Goal: Obtain resource: Obtain resource

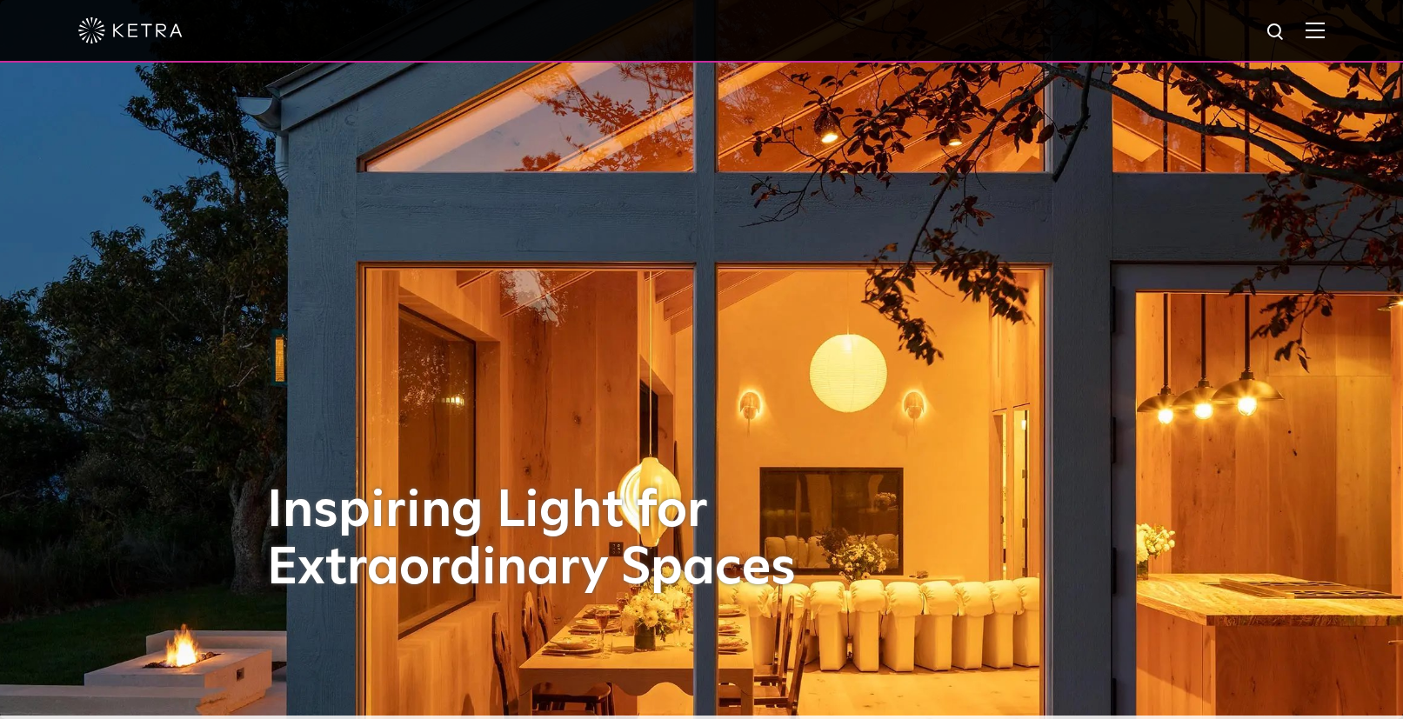
click at [1323, 40] on div at bounding box center [701, 30] width 1246 height 61
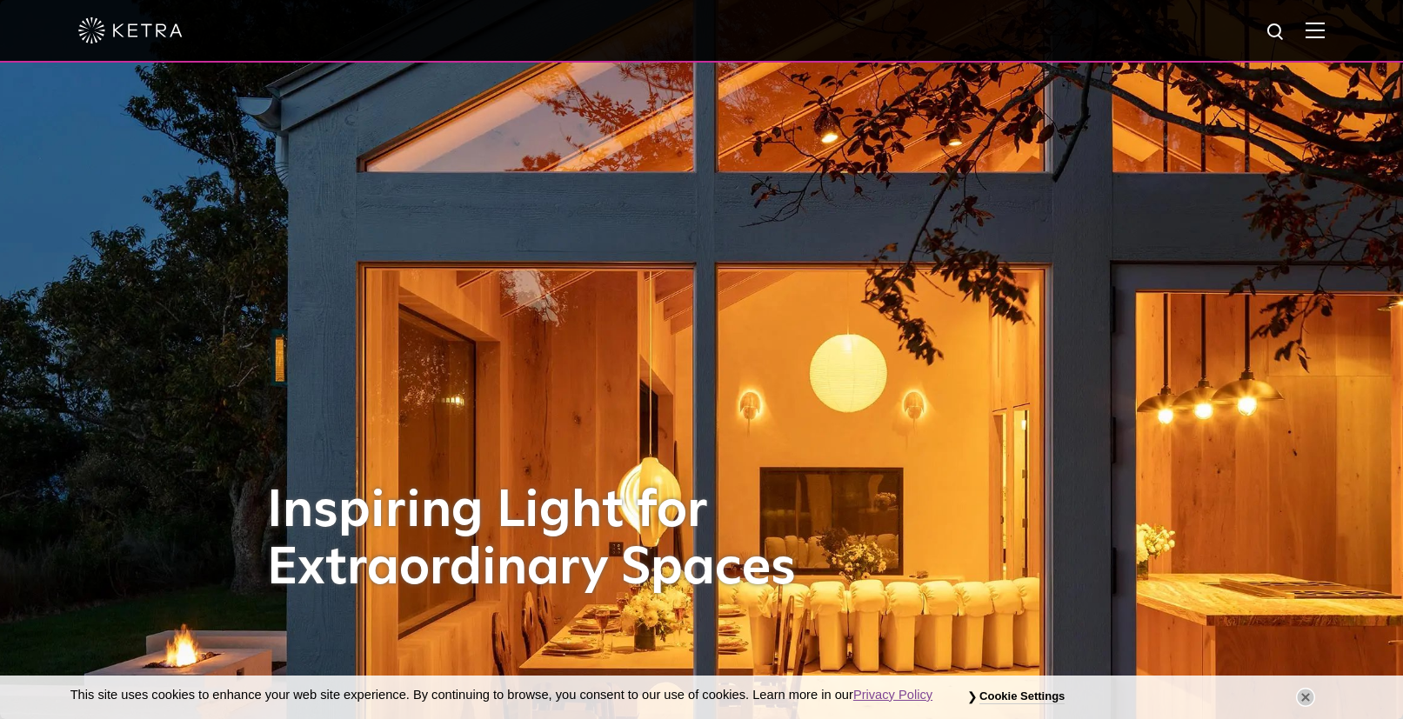
click at [1324, 37] on img at bounding box center [1314, 30] width 19 height 17
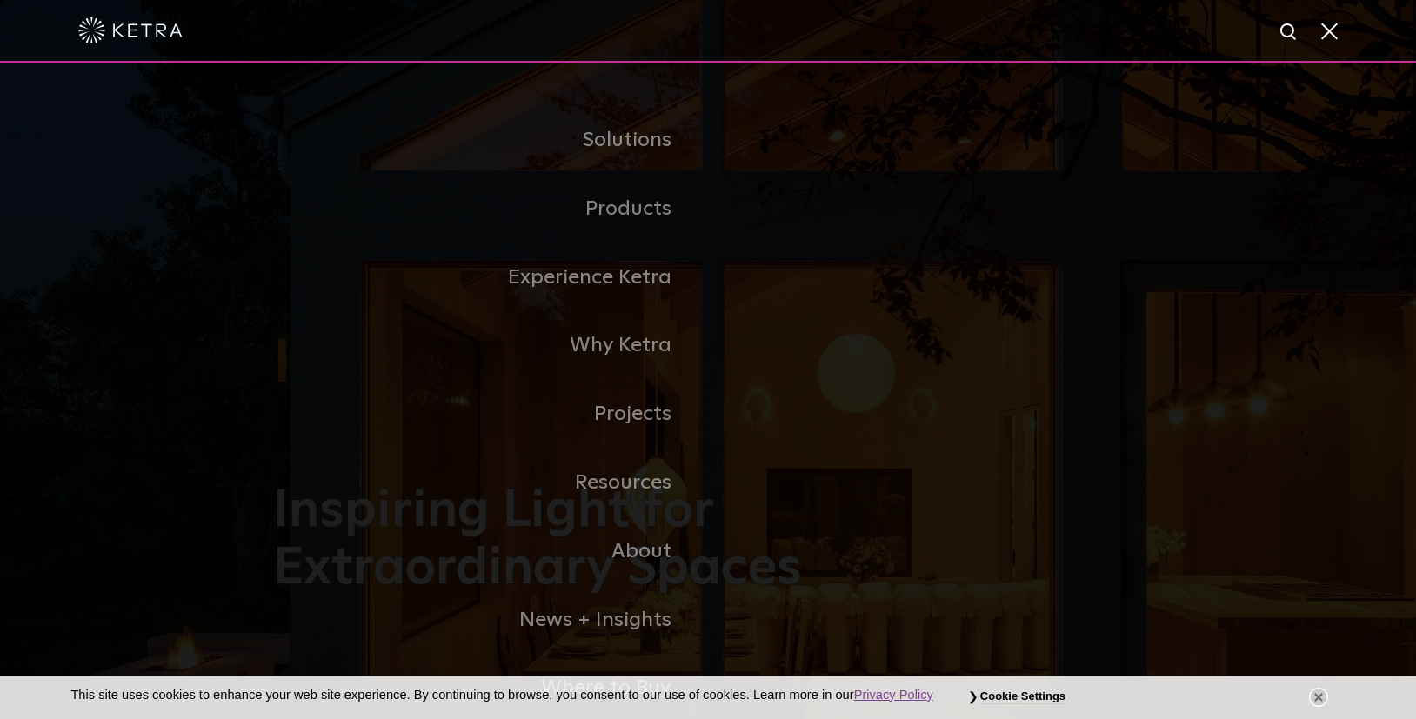
click at [1331, 30] on span at bounding box center [1327, 30] width 19 height 17
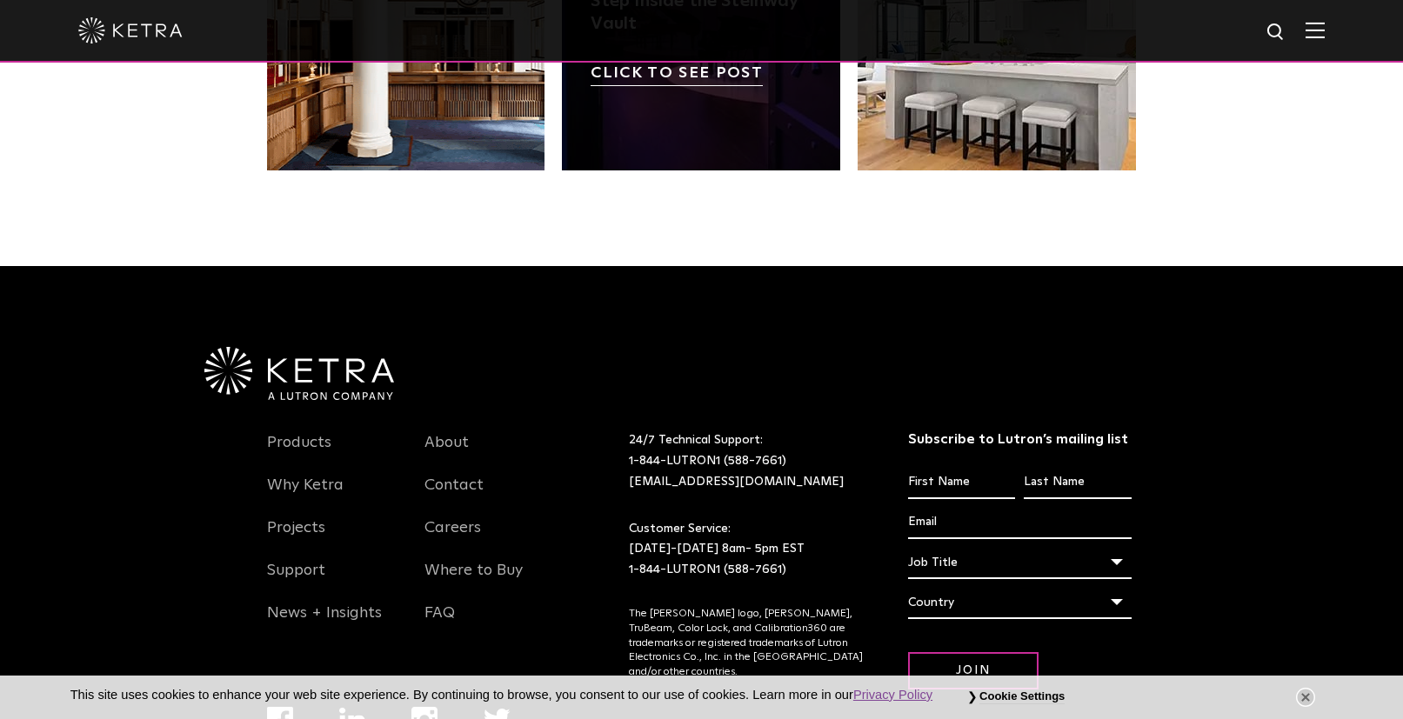
scroll to position [3652, 0]
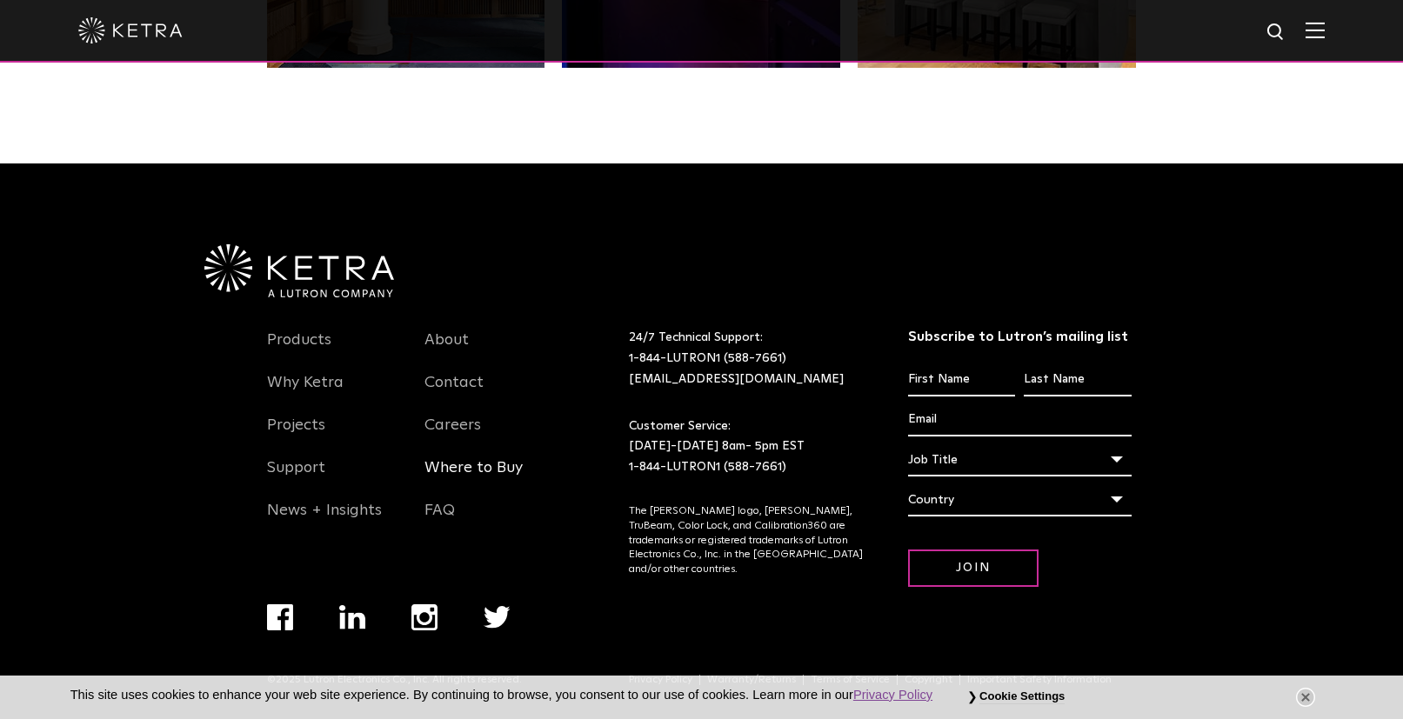
click at [456, 462] on link "Where to Buy" at bounding box center [473, 478] width 98 height 40
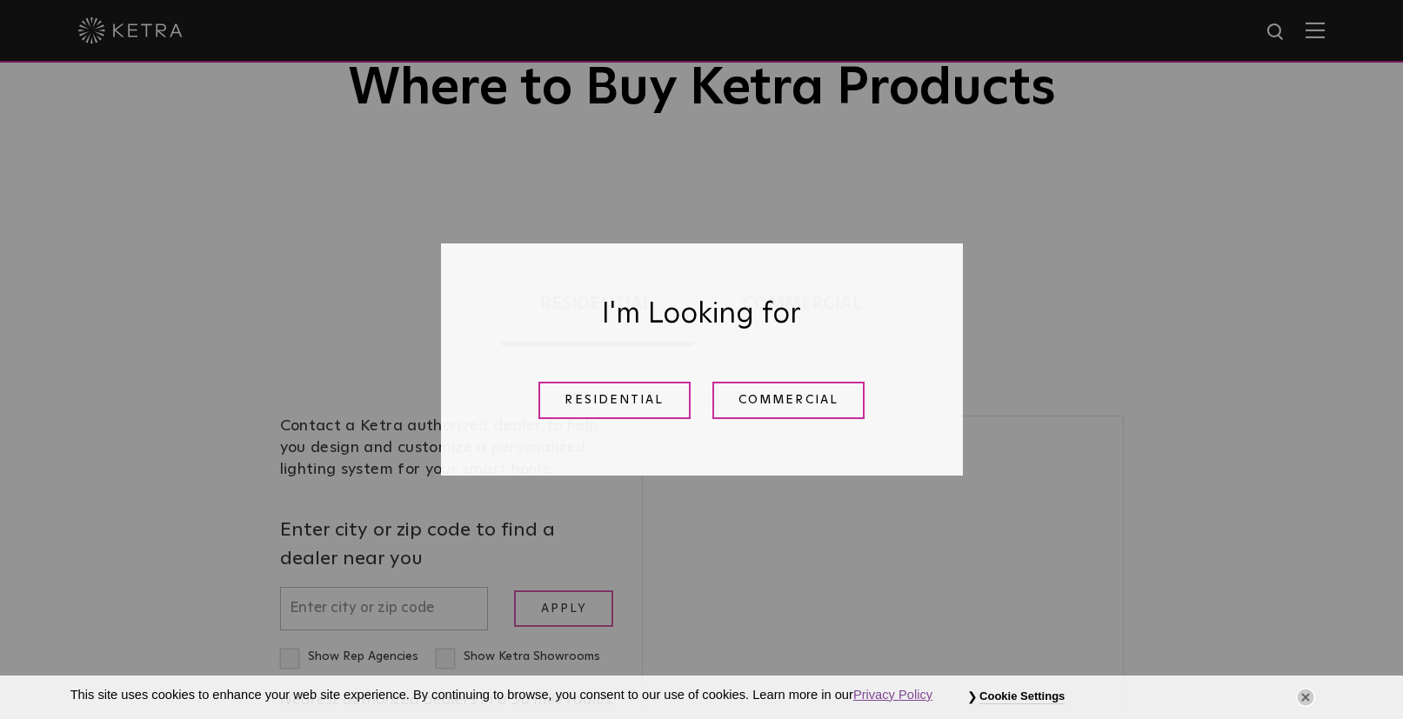
scroll to position [161, 0]
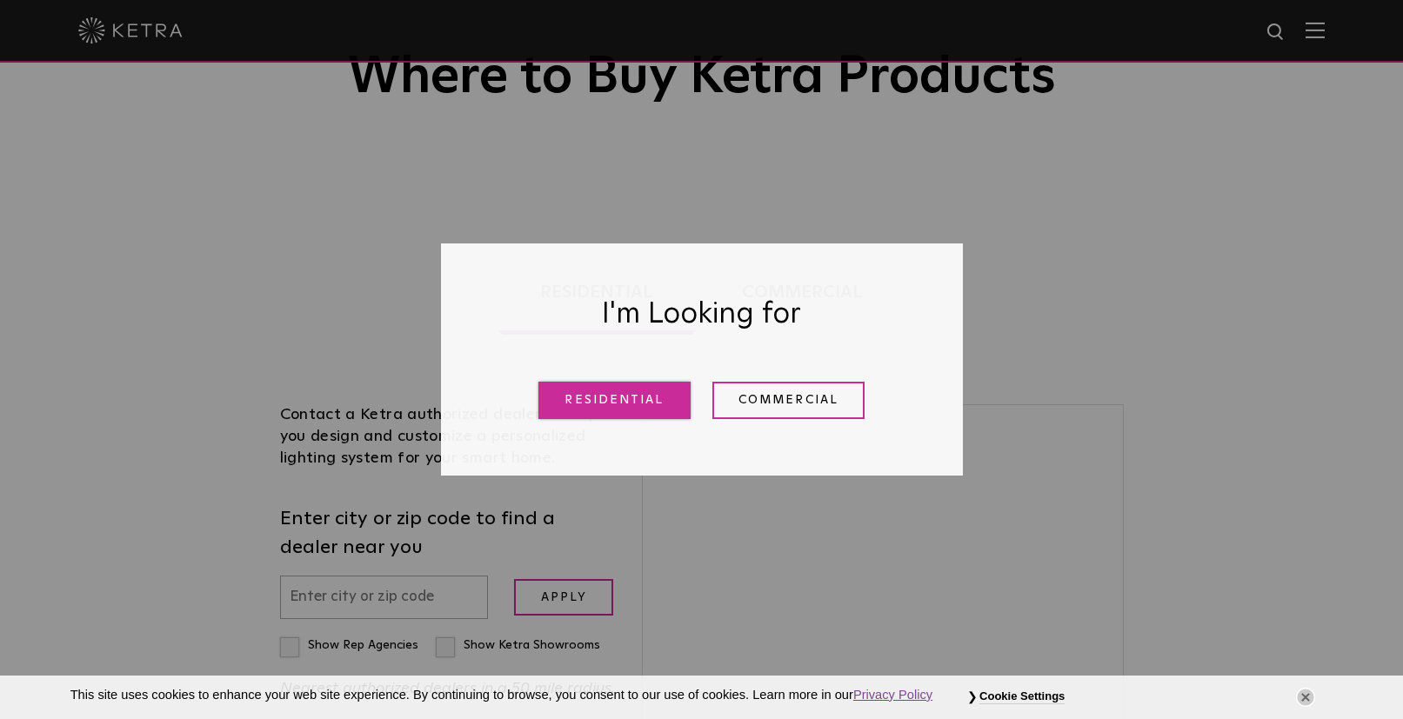
click at [599, 410] on link "Residential" at bounding box center [614, 400] width 152 height 37
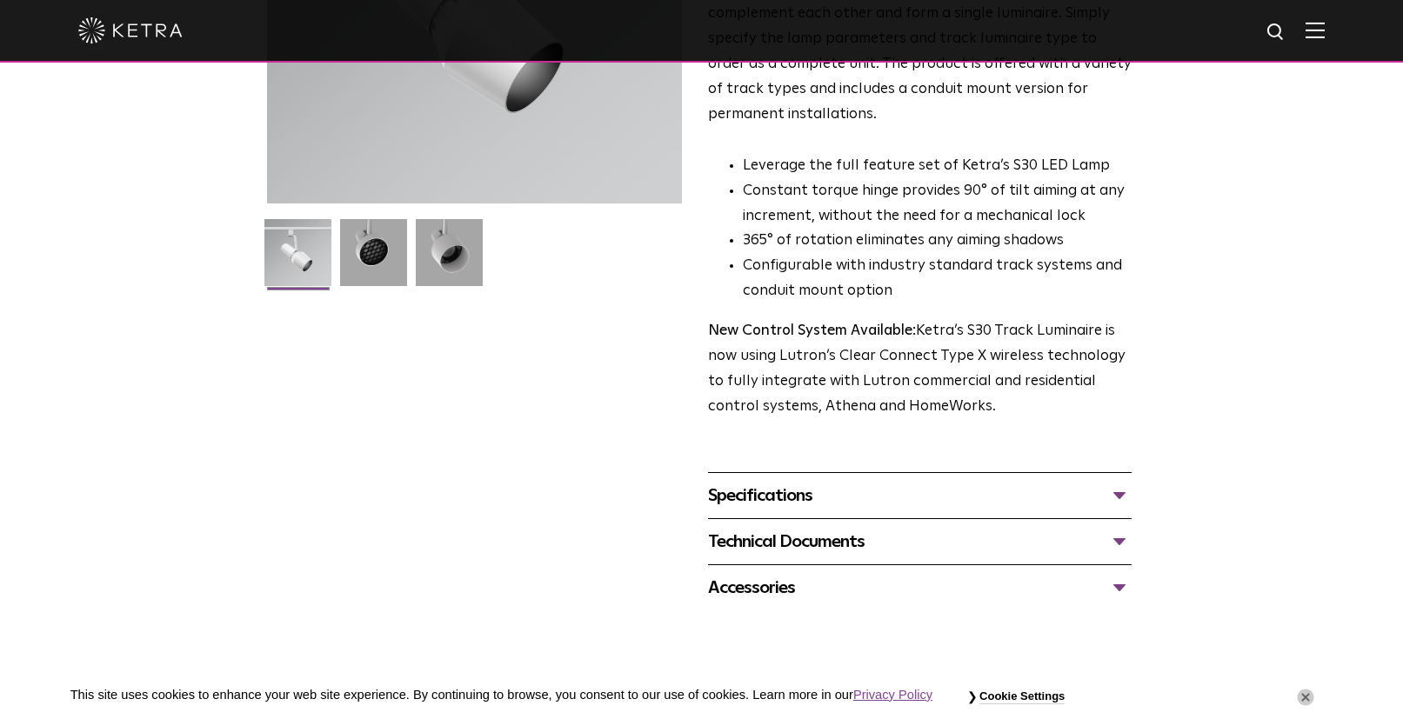
scroll to position [361, 0]
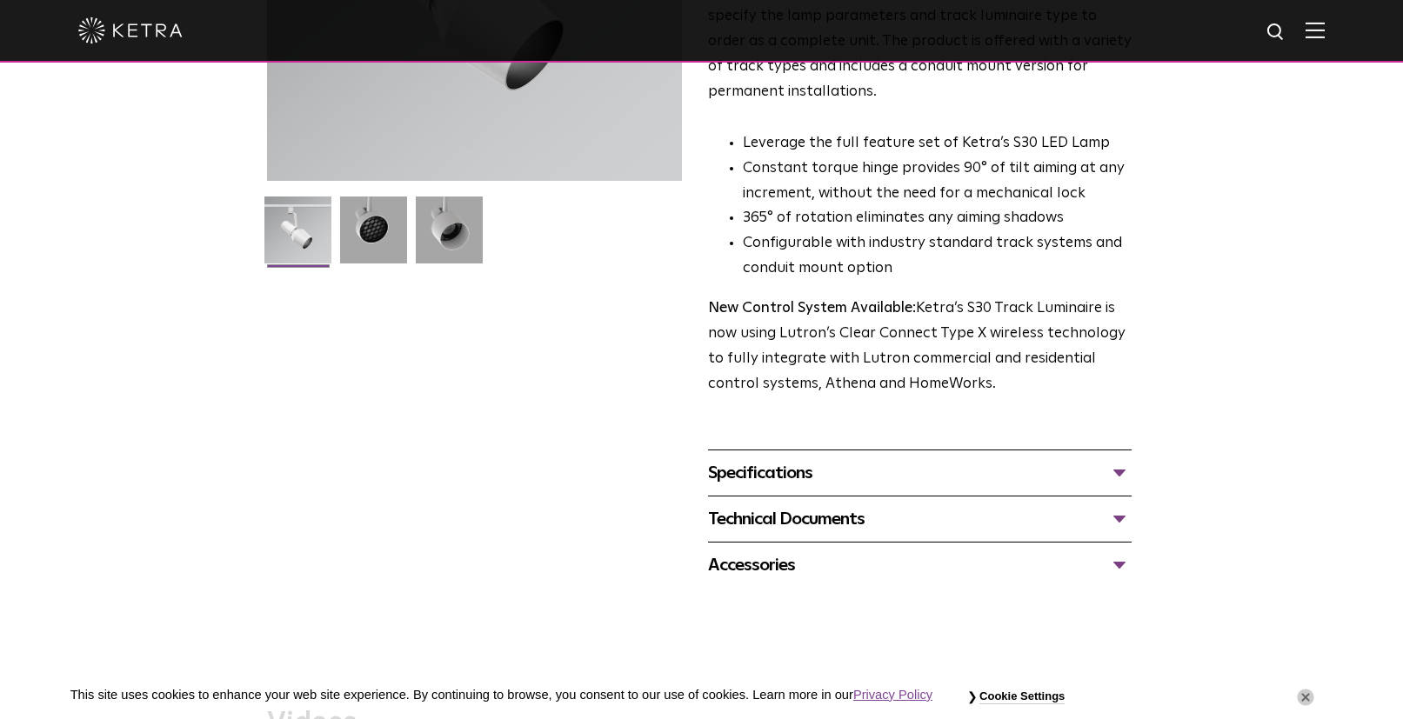
click at [847, 459] on div "Specifications" at bounding box center [919, 473] width 423 height 28
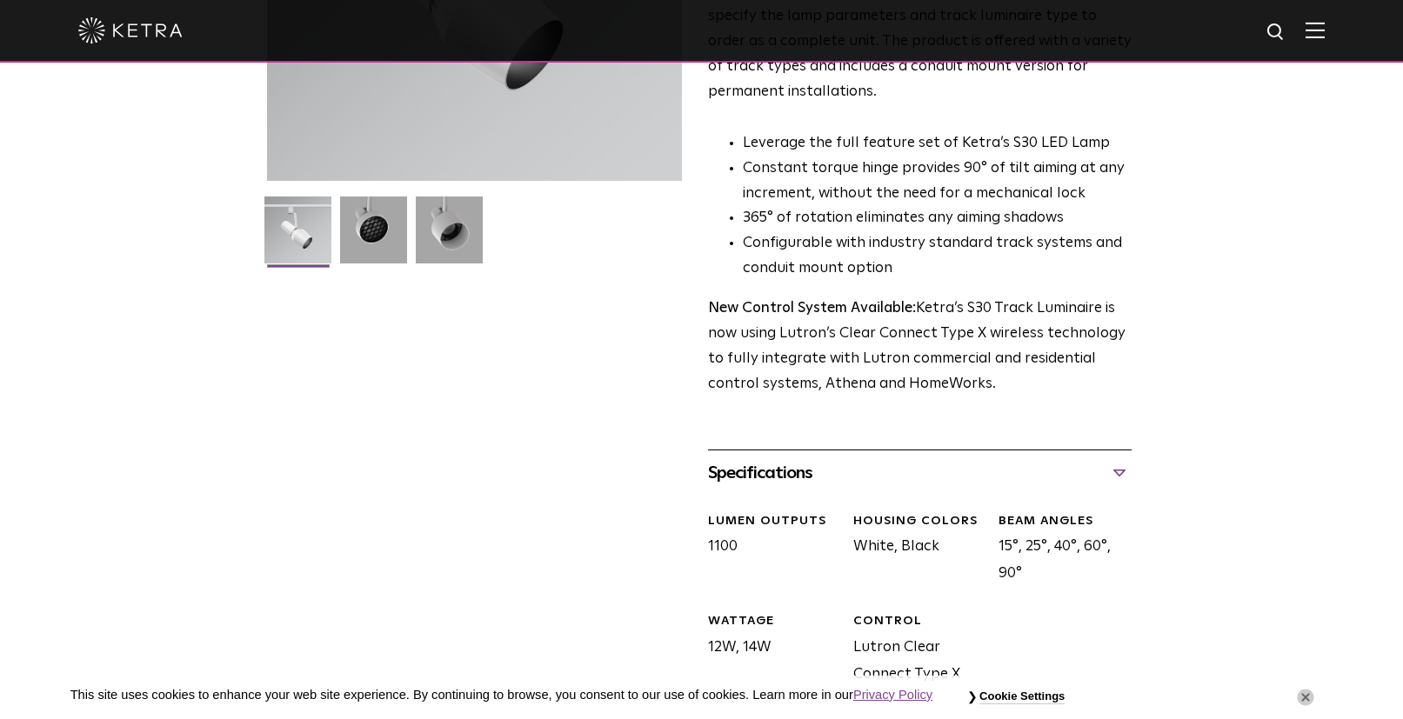
scroll to position [641, 0]
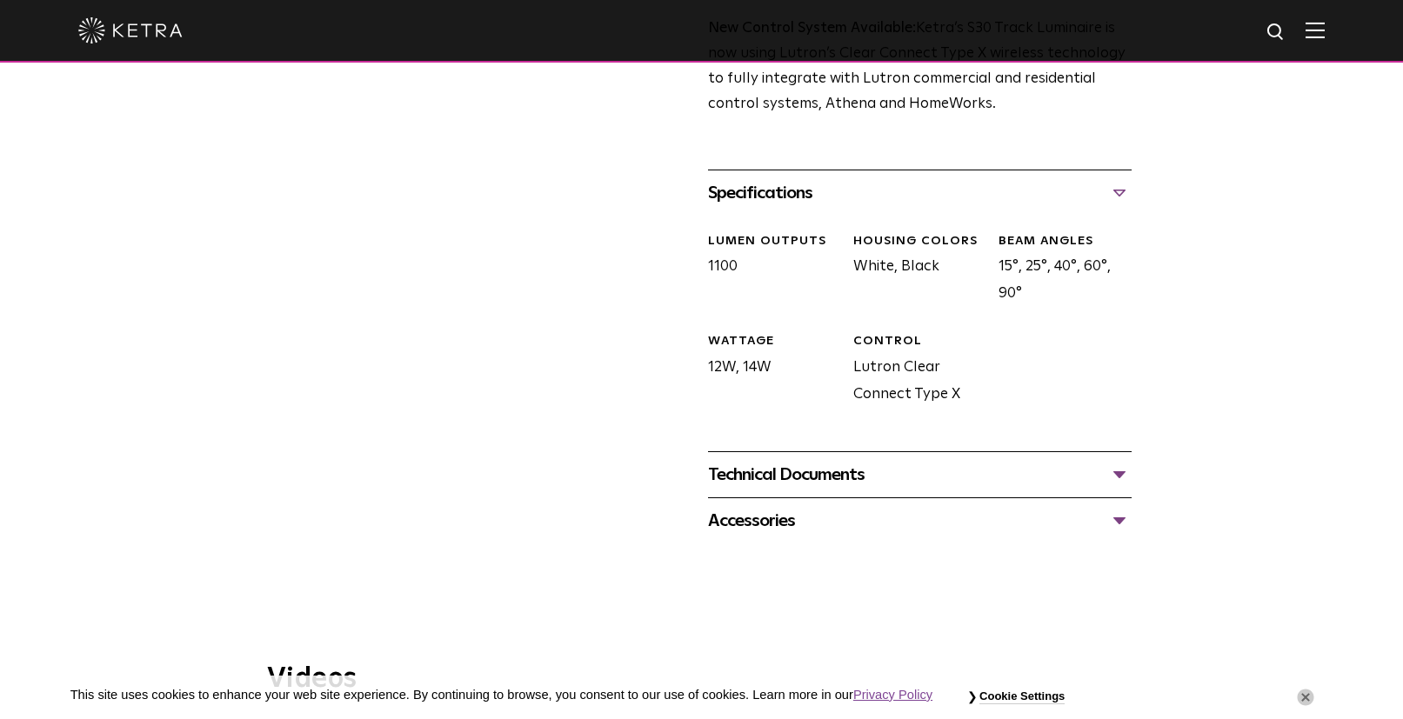
click at [861, 468] on div "Technical Documents S30 Track Luminaire Specification Sheet S30 Track Installat…" at bounding box center [919, 474] width 423 height 46
click at [856, 461] on div "Technical Documents" at bounding box center [919, 475] width 423 height 28
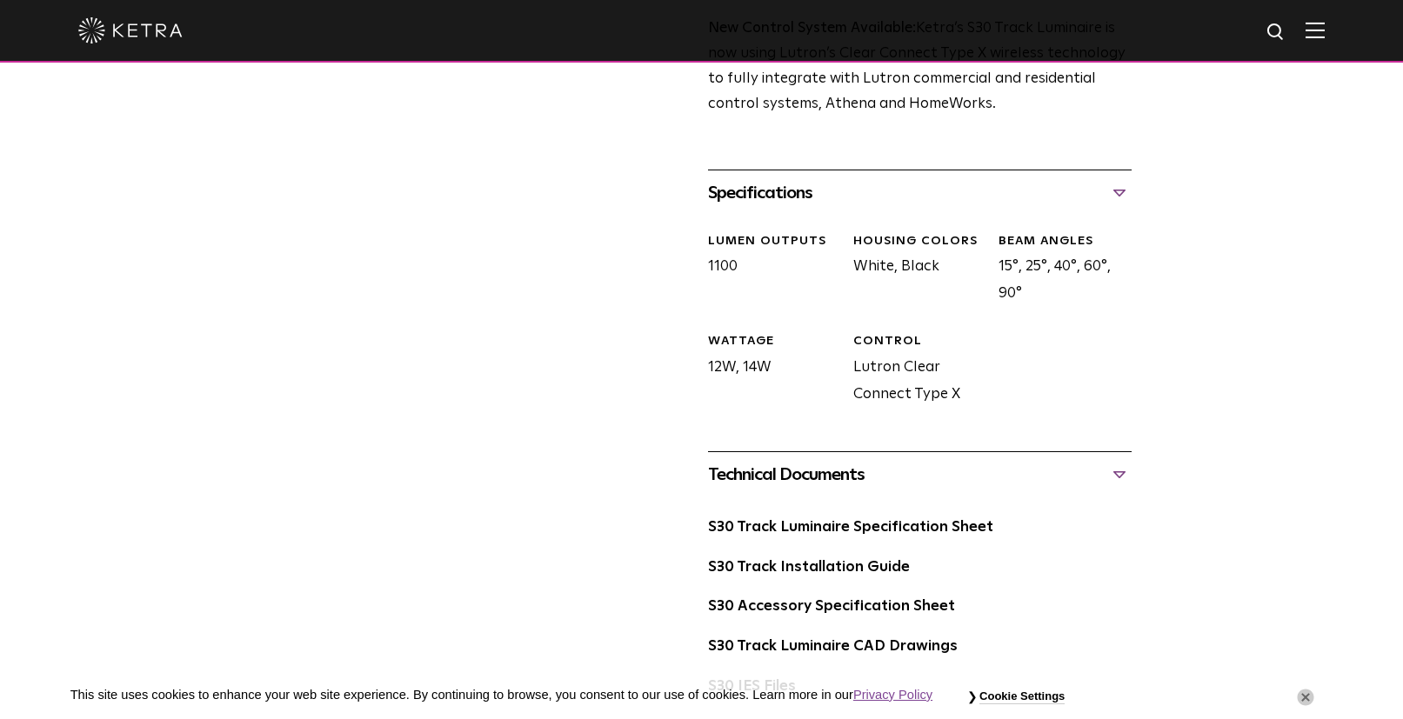
scroll to position [685, 0]
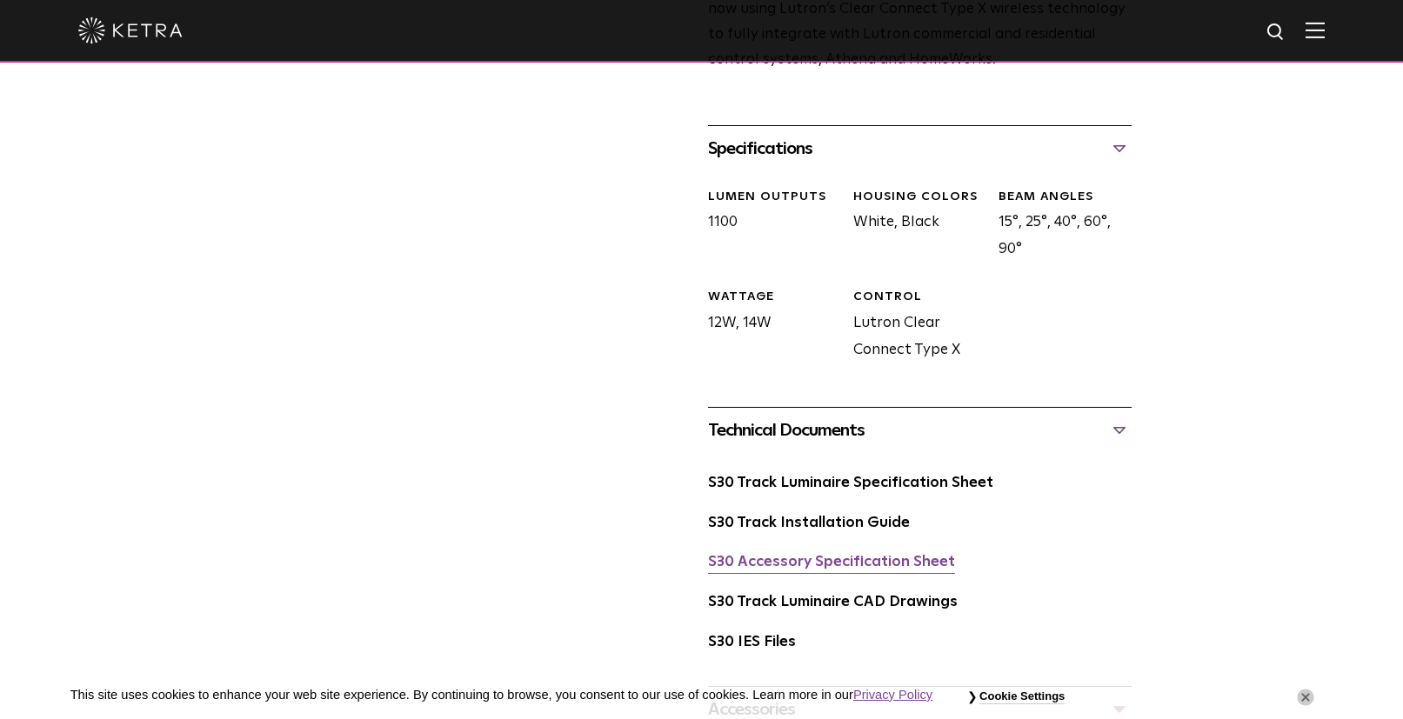
click at [836, 555] on link "S30 Accessory Specification Sheet" at bounding box center [831, 562] width 247 height 15
click at [769, 516] on link "S30 Track Installation Guide" at bounding box center [809, 523] width 202 height 15
click at [798, 476] on link "S30 Track Luminaire Specification Sheet" at bounding box center [850, 483] width 285 height 15
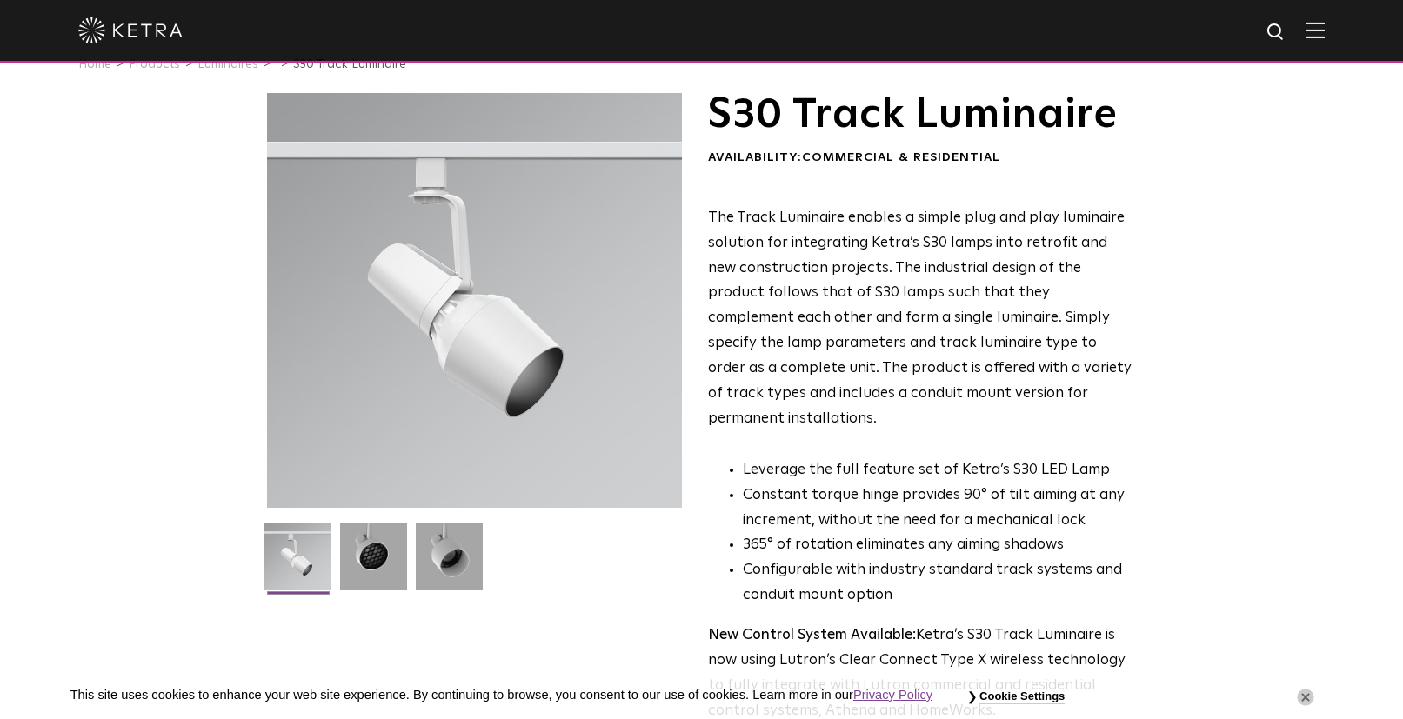
scroll to position [0, 0]
